Goal: Navigation & Orientation: Understand site structure

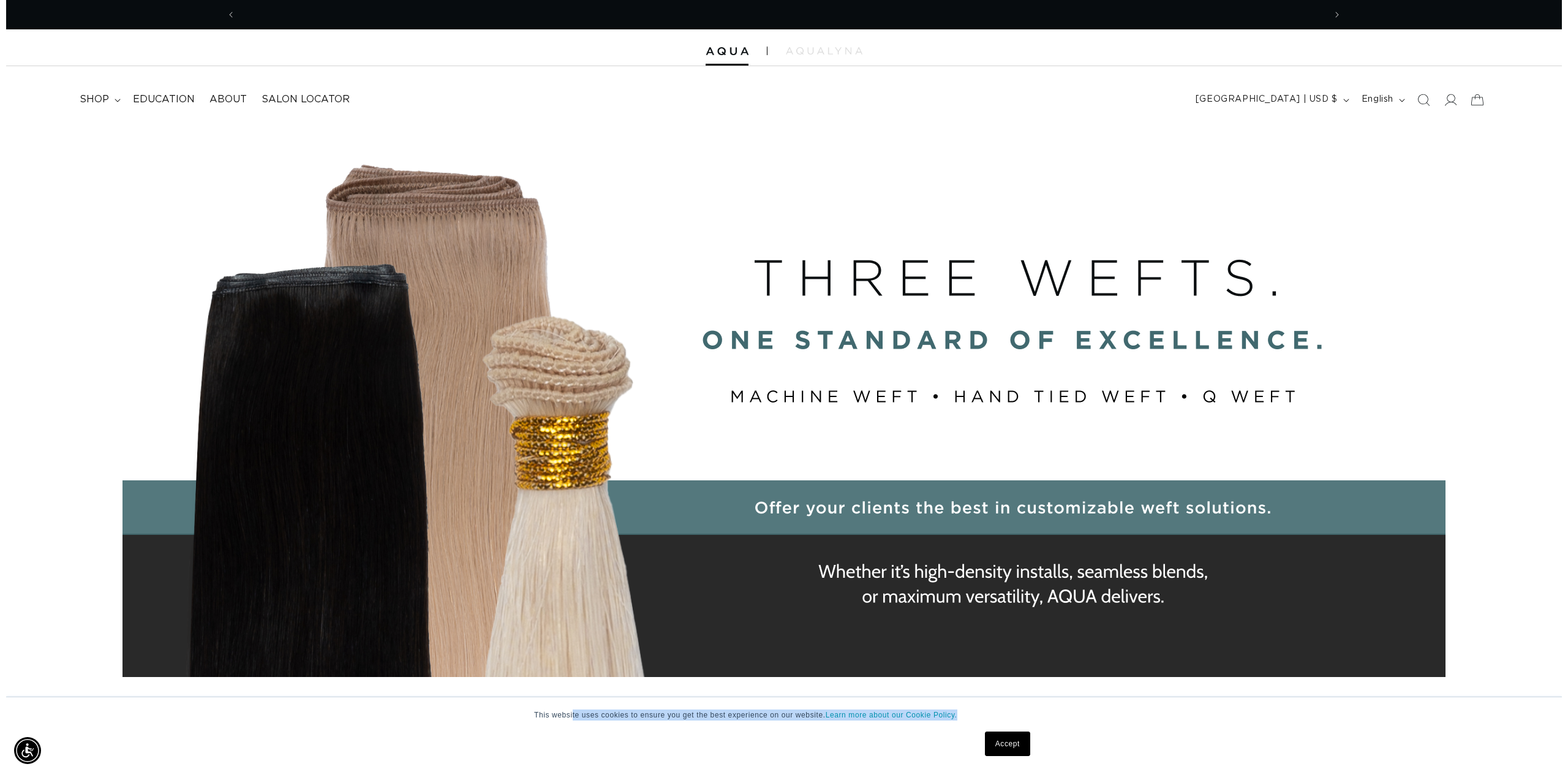
scroll to position [0, 2178]
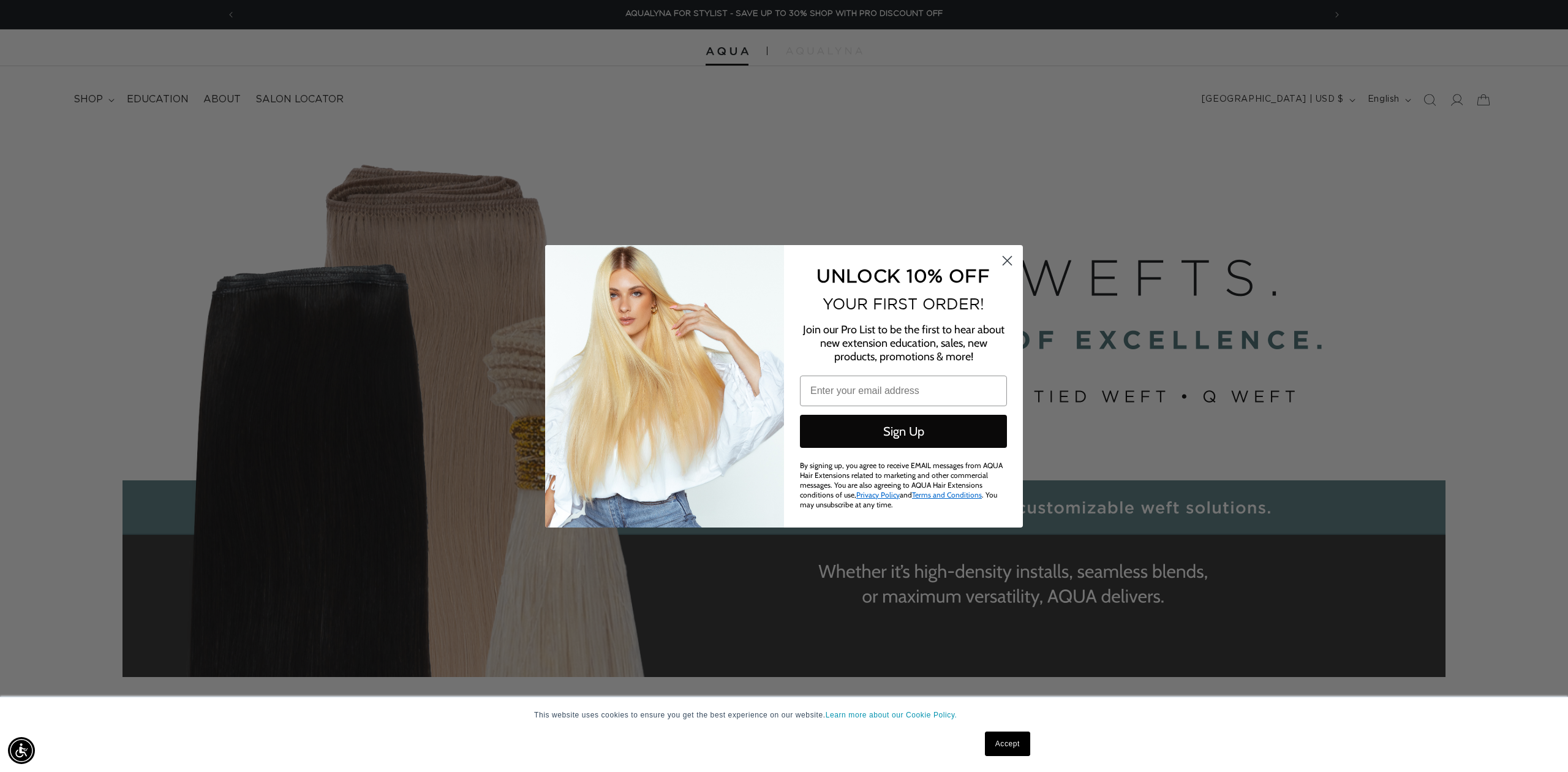
drag, startPoint x: 954, startPoint y: 717, endPoint x: 526, endPoint y: 711, distance: 428.0
click at [526, 711] on div "This website uses cookies to ensure you get the best experience on our website.…" at bounding box center [784, 714] width 588 height 11
click at [1008, 265] on circle "Close dialog" at bounding box center [1007, 260] width 20 height 20
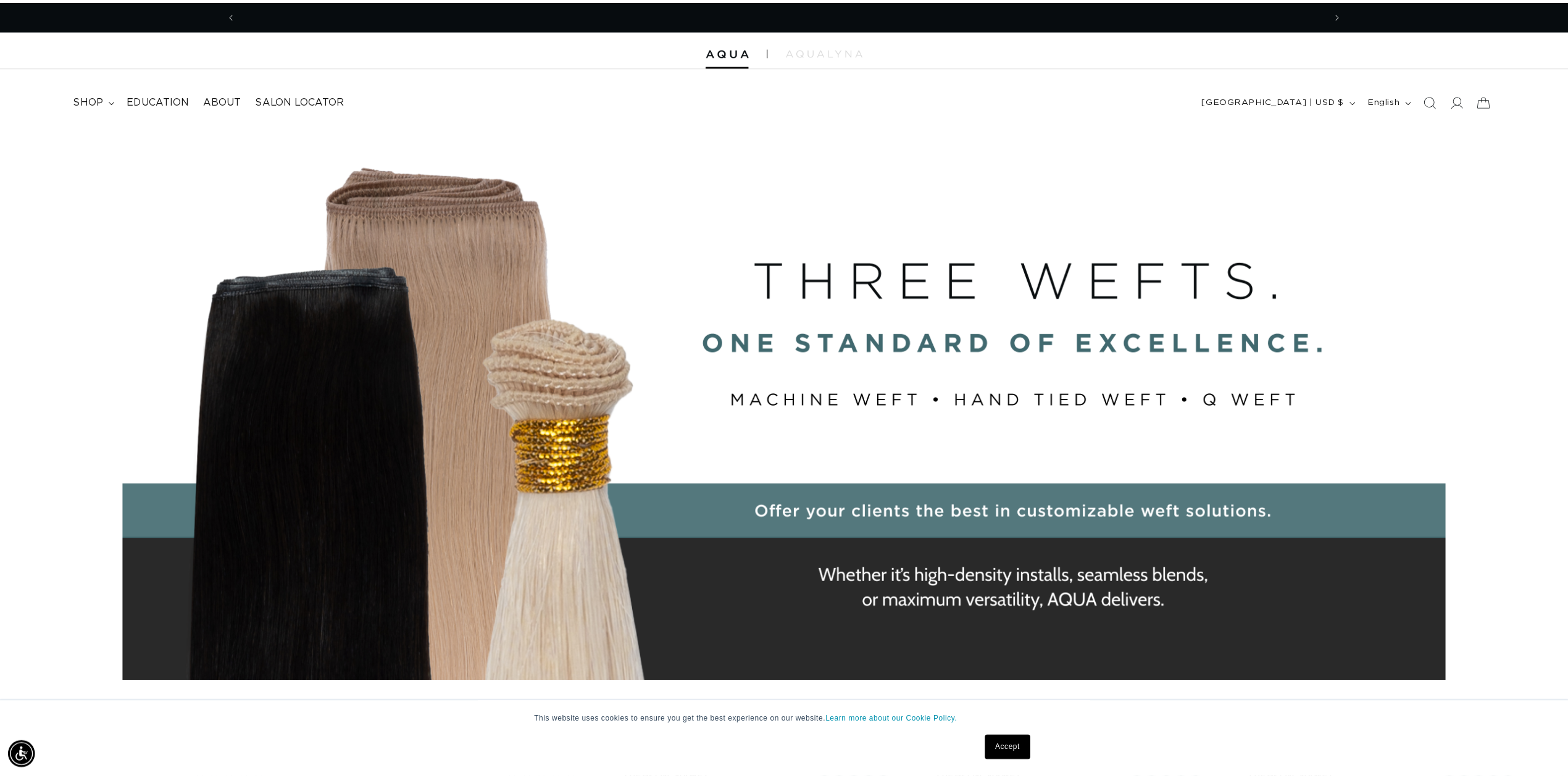
scroll to position [0, 0]
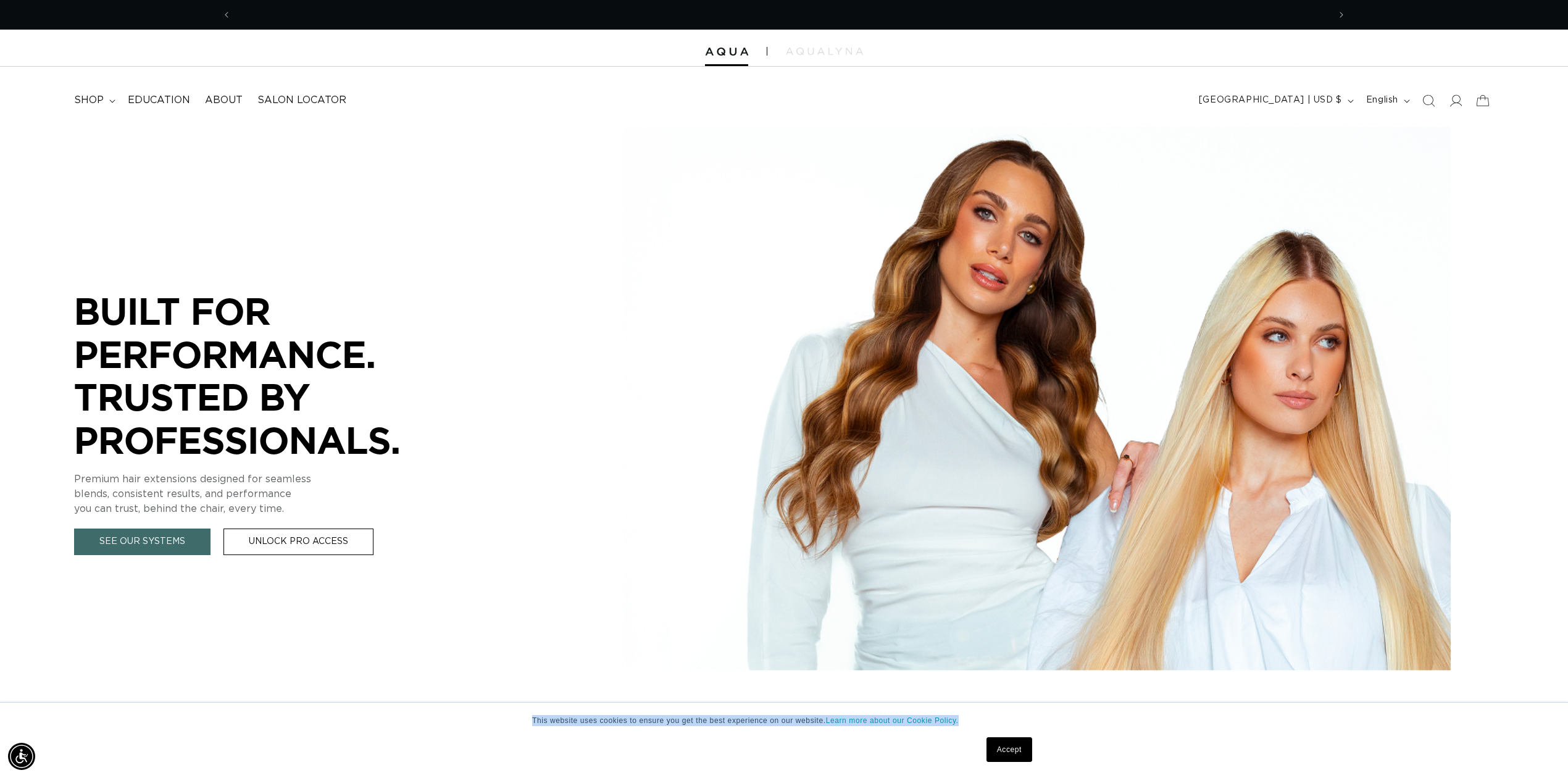
drag, startPoint x: 974, startPoint y: 717, endPoint x: 533, endPoint y: 714, distance: 441.0
click at [533, 714] on p "This website uses cookies to ensure you get the best experience on our website.…" at bounding box center [784, 720] width 504 height 11
copy p "This website uses cookies to ensure you get the best experience on our website.…"
